Goal: Task Accomplishment & Management: Use online tool/utility

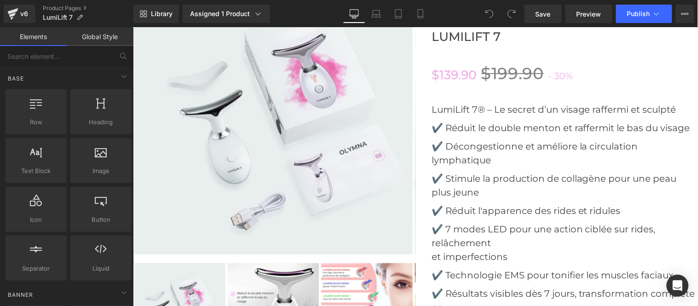
scroll to position [2777, 0]
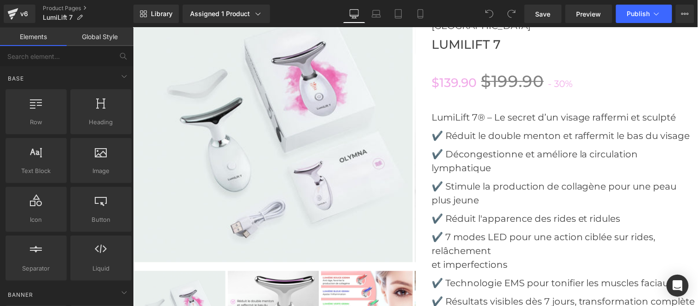
click at [257, 118] on div "‹ ›" at bounding box center [274, 122] width 283 height 281
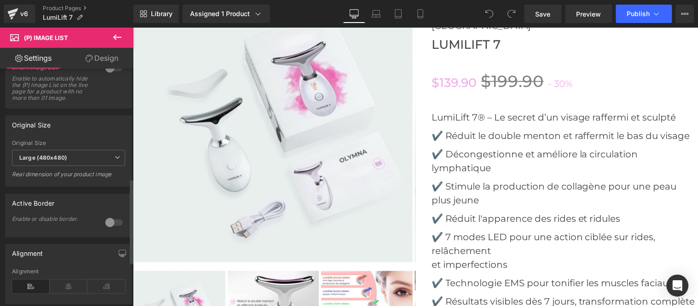
scroll to position [307, 0]
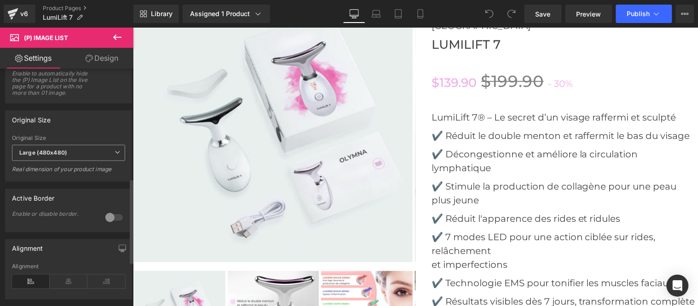
click at [58, 161] on span "Large (480x480)" at bounding box center [68, 153] width 113 height 16
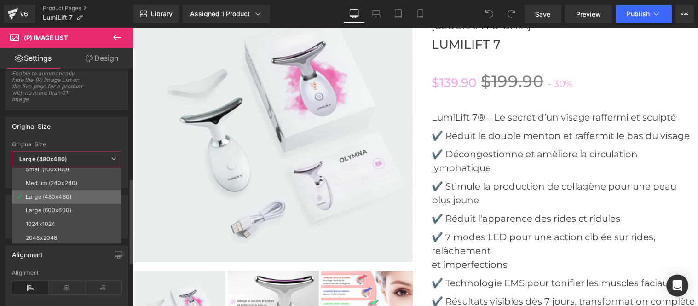
scroll to position [7, 0]
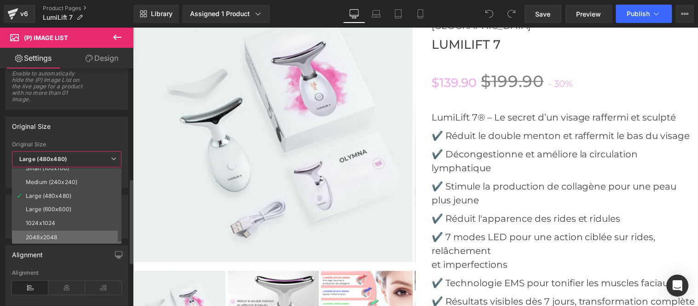
click at [50, 234] on div "2048x2048" at bounding box center [41, 237] width 31 height 6
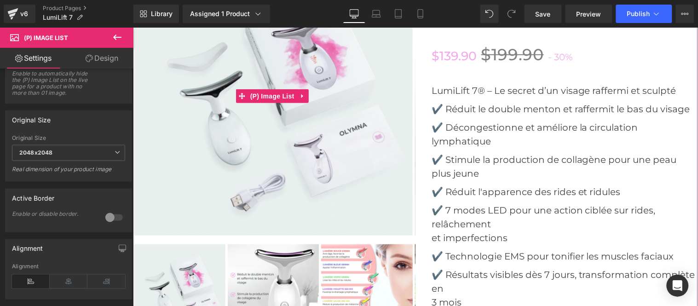
scroll to position [2930, 0]
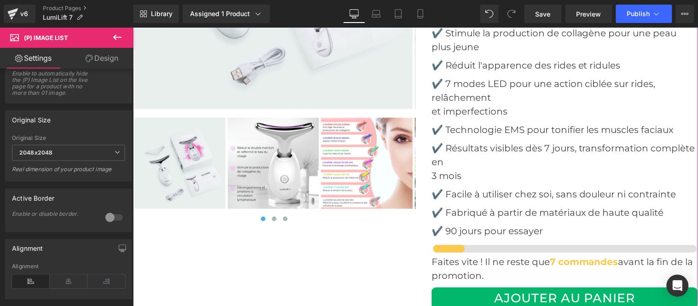
click at [284, 150] on img at bounding box center [273, 163] width 92 height 92
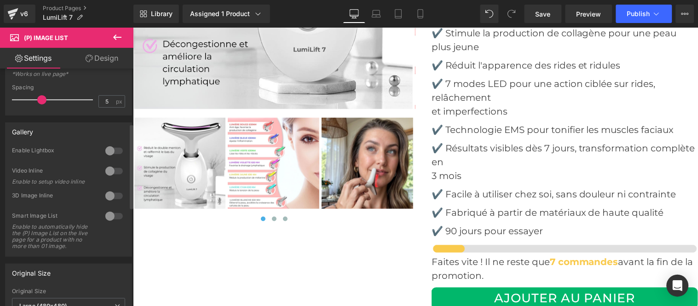
scroll to position [255, 0]
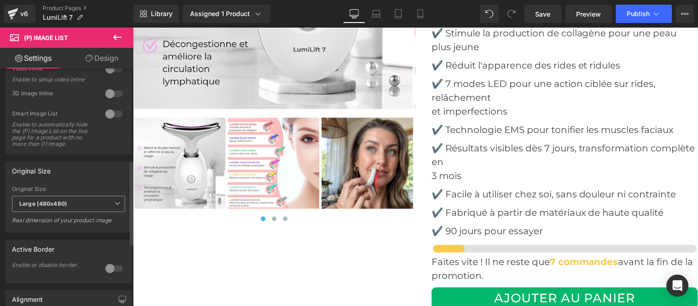
click at [61, 212] on span "Large (480x480)" at bounding box center [68, 204] width 113 height 16
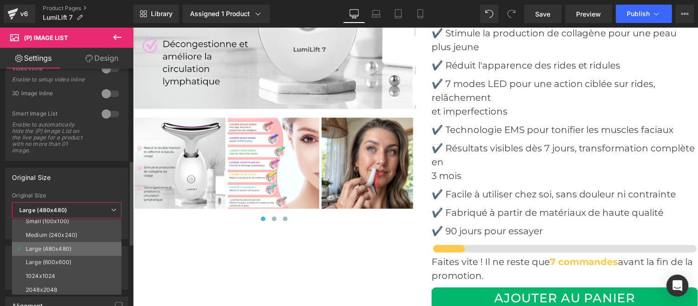
scroll to position [7, 0]
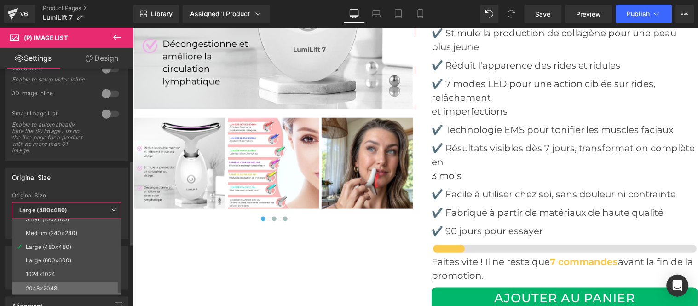
click at [35, 285] on div "2048x2048" at bounding box center [41, 288] width 31 height 6
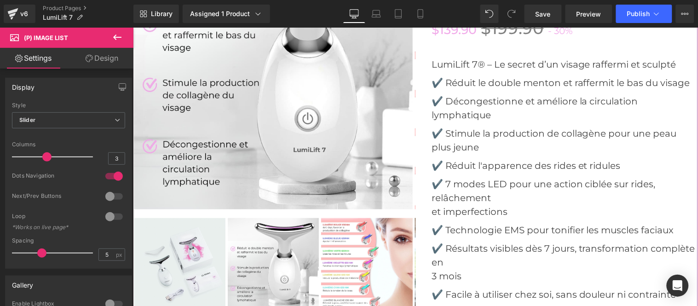
scroll to position [2828, 0]
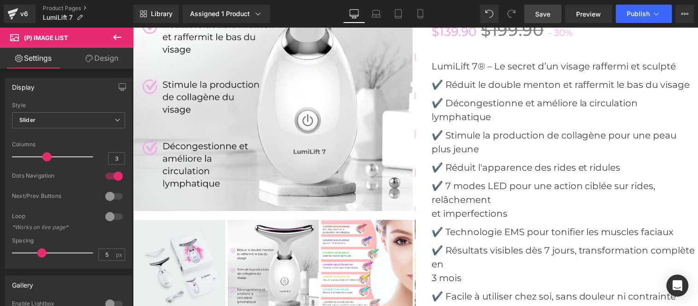
click at [540, 13] on span "Save" at bounding box center [543, 14] width 15 height 10
click at [549, 13] on span "Save" at bounding box center [543, 14] width 15 height 10
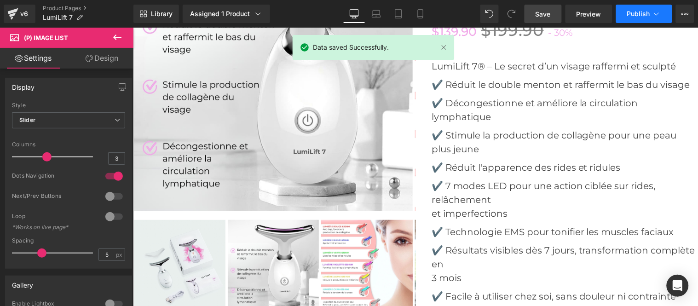
click at [635, 12] on span "Publish" at bounding box center [638, 13] width 23 height 7
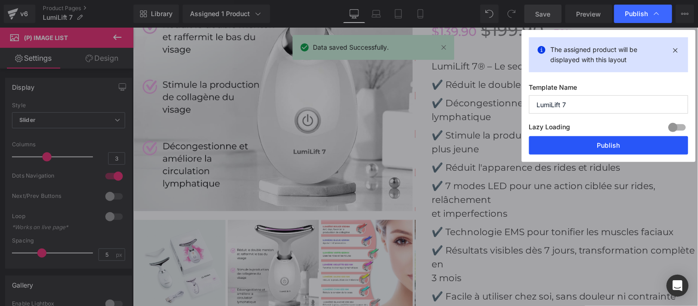
click at [611, 146] on button "Publish" at bounding box center [608, 145] width 159 height 18
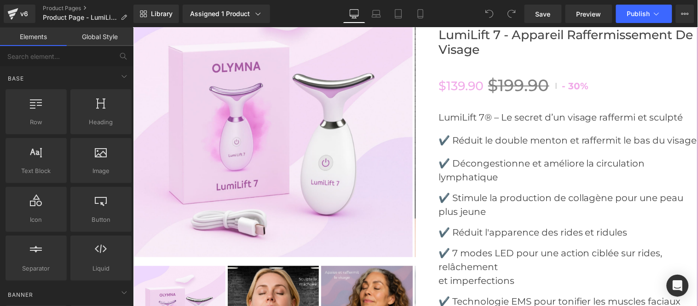
scroll to position [2692, 0]
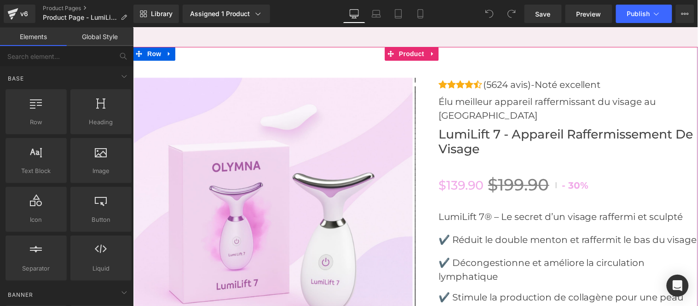
click at [279, 158] on img at bounding box center [272, 216] width 279 height 279
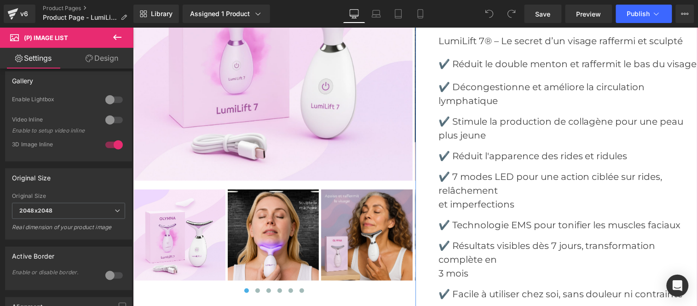
scroll to position [2897, 0]
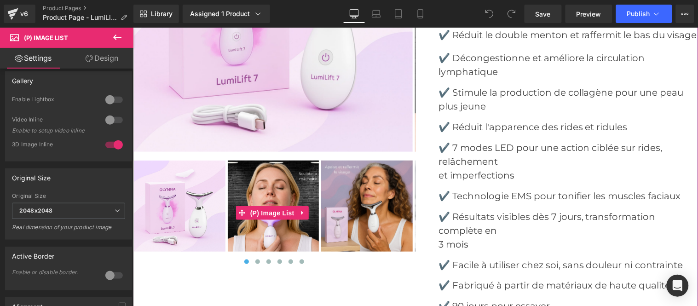
click at [162, 196] on img at bounding box center [179, 206] width 92 height 92
click at [359, 185] on img at bounding box center [367, 206] width 92 height 92
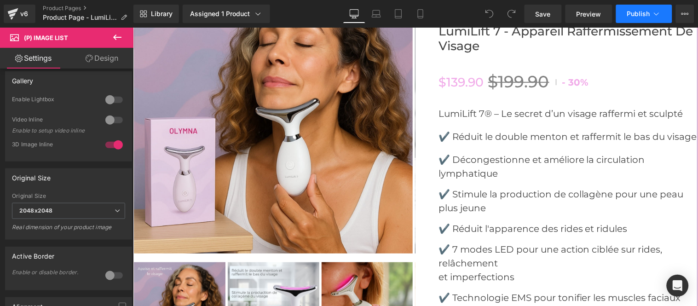
scroll to position [2794, 0]
click at [632, 11] on span "Publish" at bounding box center [638, 13] width 23 height 7
